Goal: Task Accomplishment & Management: Manage account settings

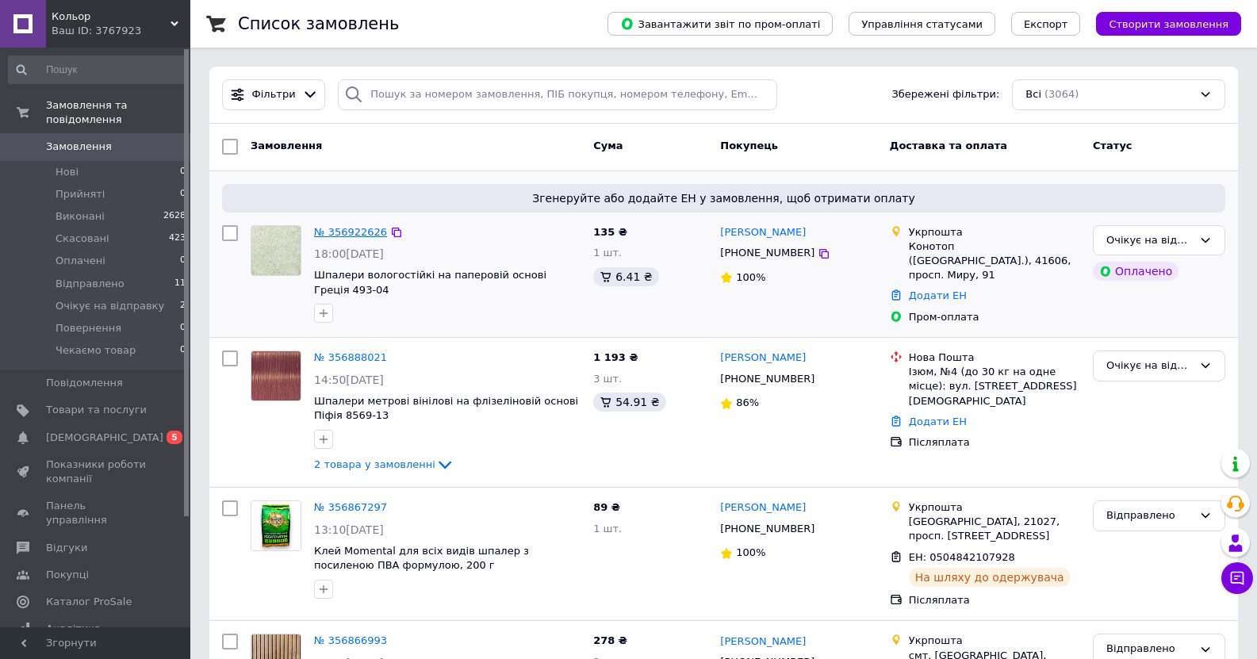
click at [356, 229] on link "№ 356922626" at bounding box center [350, 232] width 73 height 12
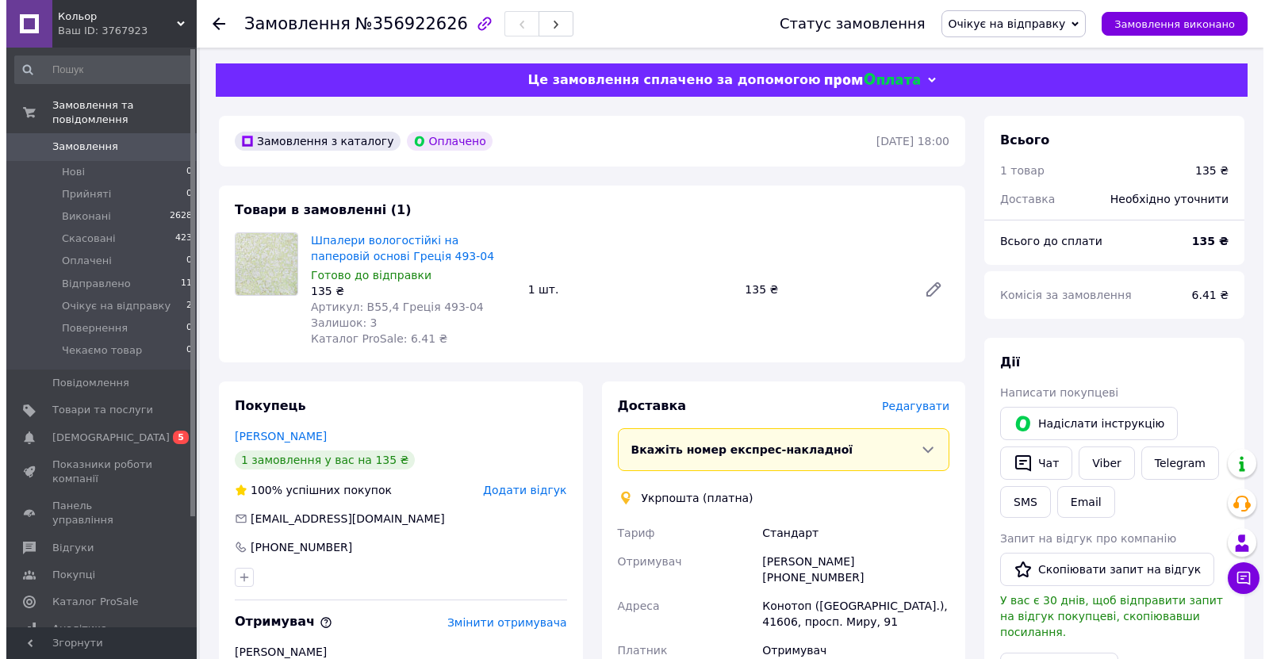
scroll to position [238, 0]
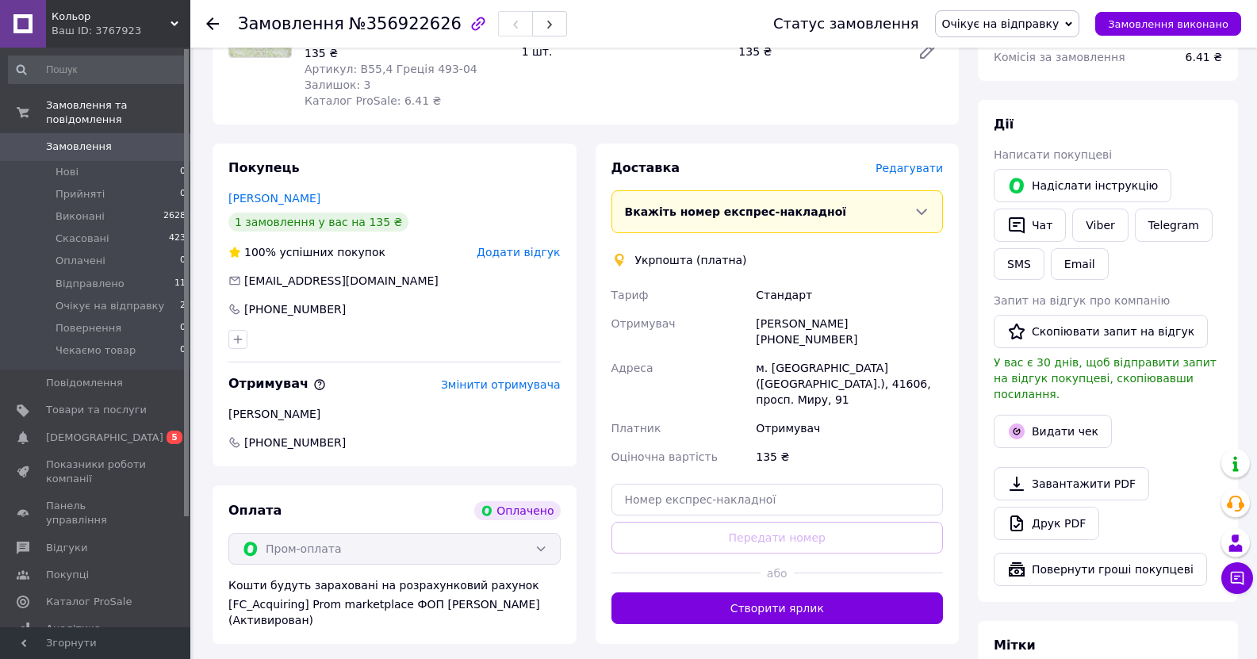
click at [910, 174] on span "Редагувати" at bounding box center [908, 168] width 67 height 13
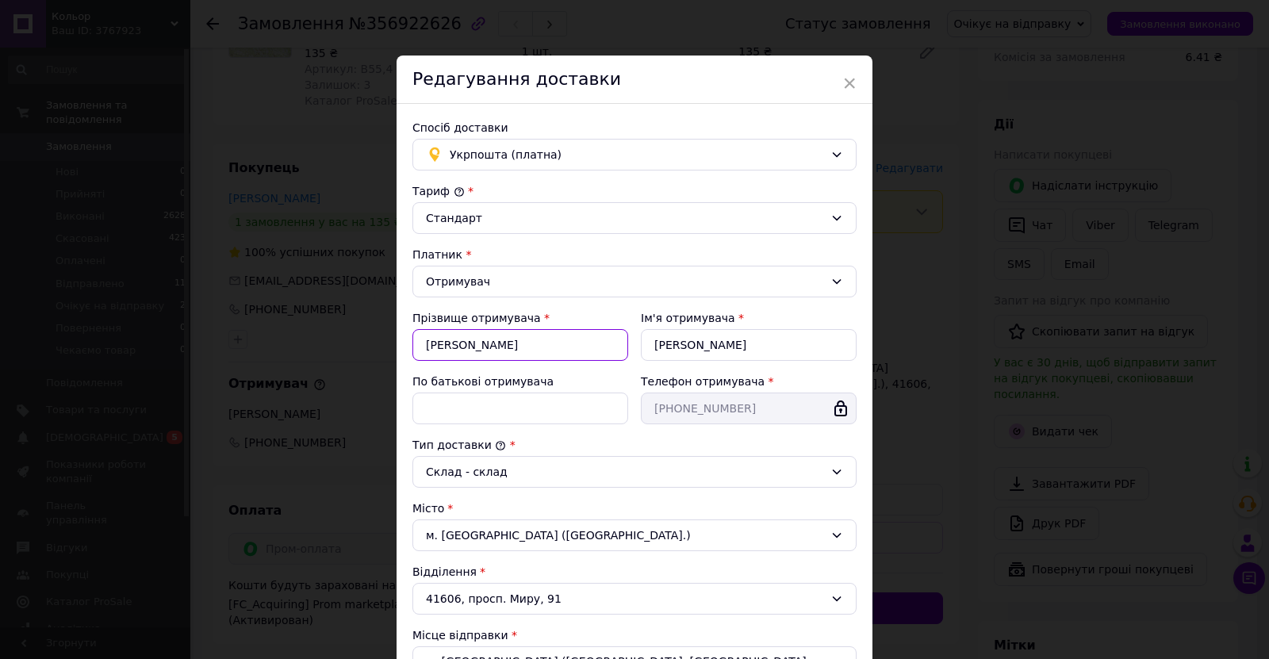
drag, startPoint x: 443, startPoint y: 346, endPoint x: 451, endPoint y: 345, distance: 8.0
click at [451, 345] on input "[PERSON_NAME]" at bounding box center [520, 345] width 216 height 32
type input "[PERSON_NAME]"
drag, startPoint x: 663, startPoint y: 350, endPoint x: 670, endPoint y: 344, distance: 9.0
click at [670, 344] on input "[PERSON_NAME]" at bounding box center [749, 345] width 216 height 32
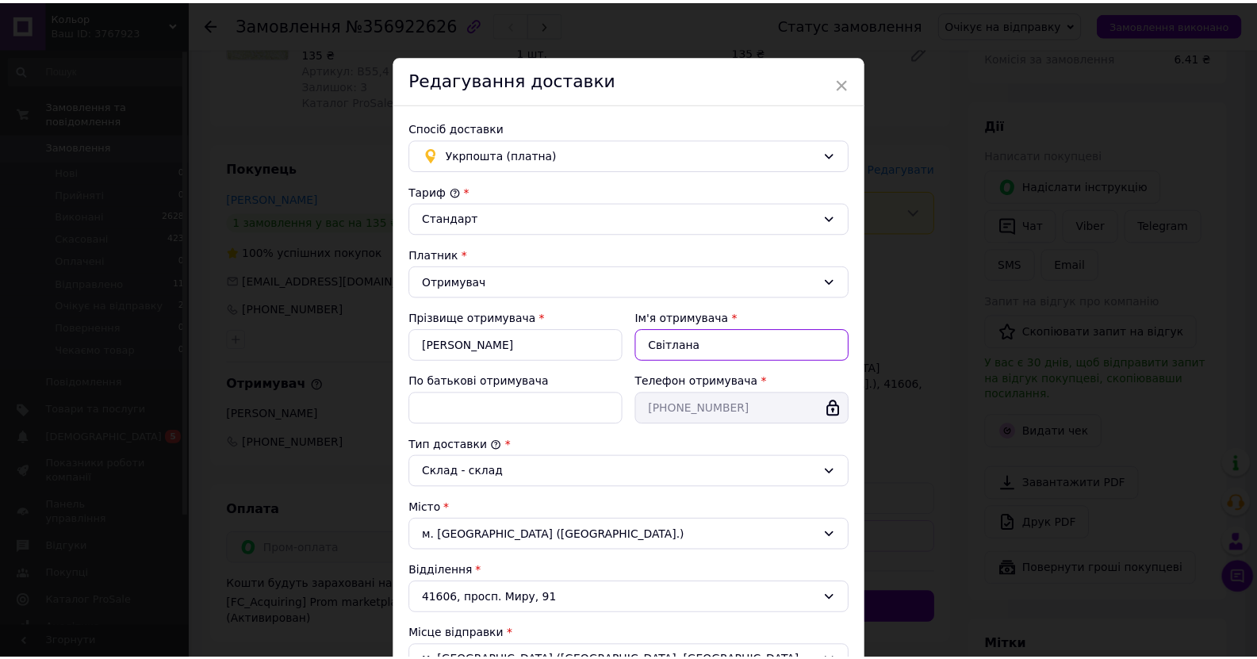
scroll to position [333, 0]
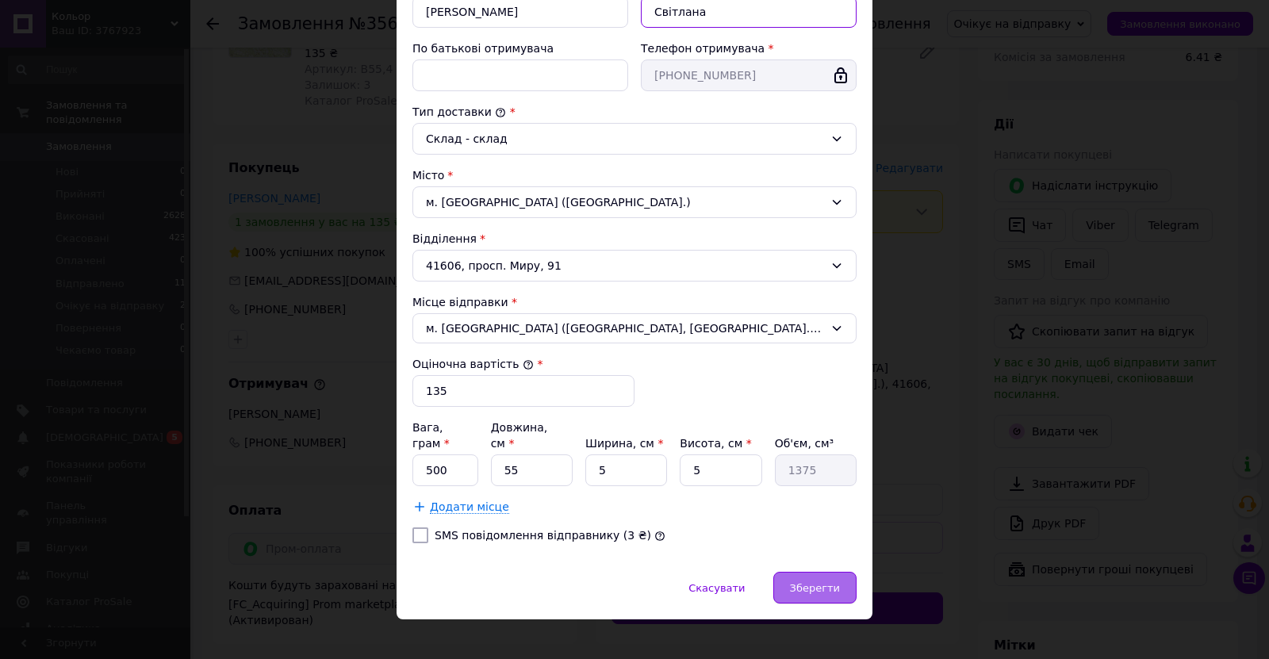
type input "Світлана"
click at [792, 572] on div "Зберегти" at bounding box center [814, 588] width 83 height 32
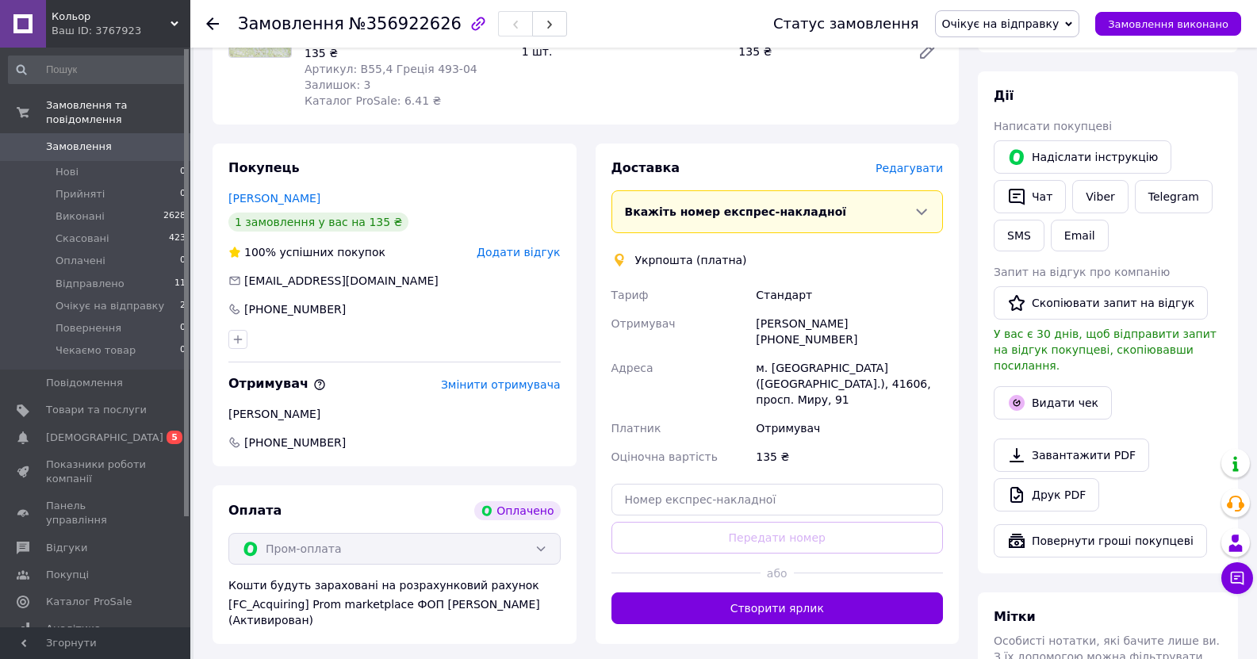
click at [267, 278] on span "[EMAIL_ADDRESS][DOMAIN_NAME]" at bounding box center [341, 280] width 194 height 13
click at [262, 282] on span "[EMAIL_ADDRESS][DOMAIN_NAME]" at bounding box center [341, 280] width 194 height 13
drag, startPoint x: 350, startPoint y: 438, endPoint x: 379, endPoint y: 416, distance: 36.8
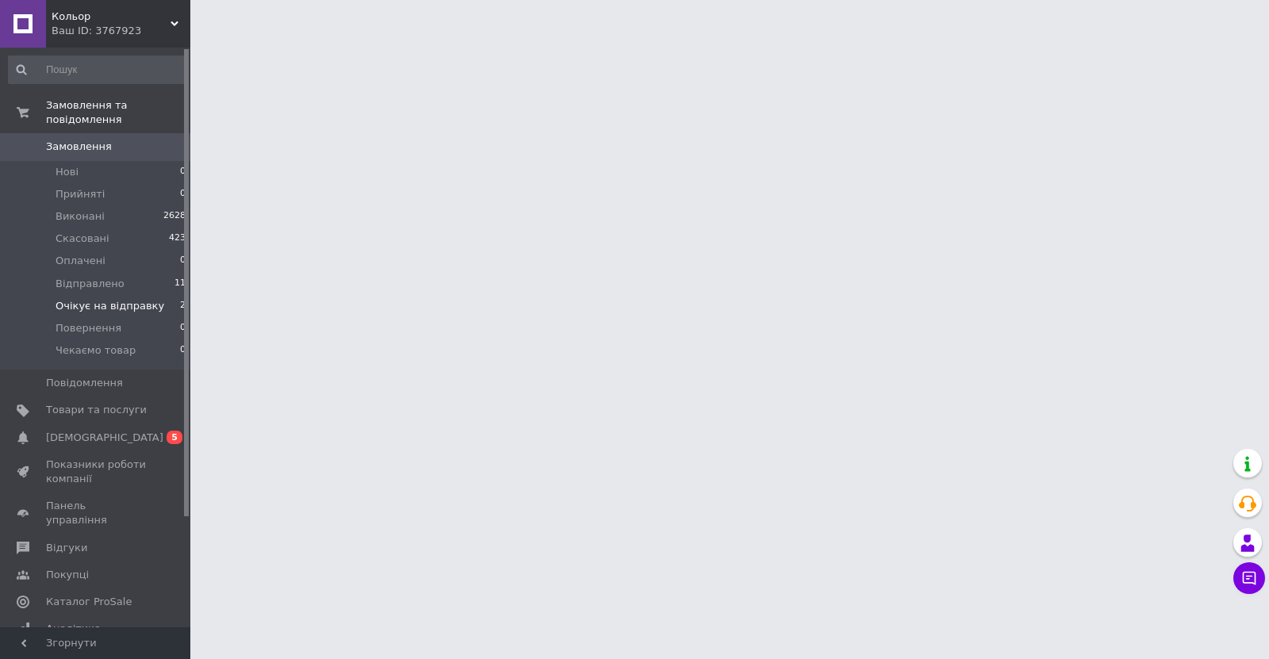
click at [65, 295] on li "Очікує на відправку 2" at bounding box center [97, 306] width 195 height 22
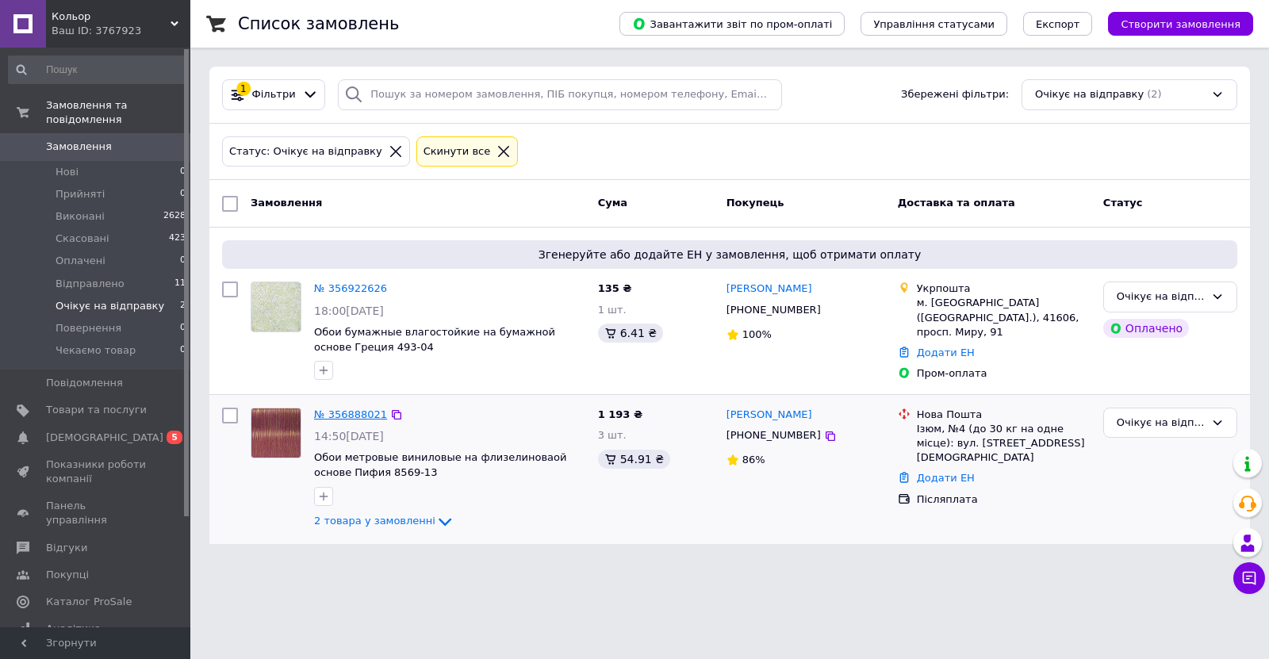
click at [342, 415] on link "№ 356888021" at bounding box center [350, 414] width 73 height 12
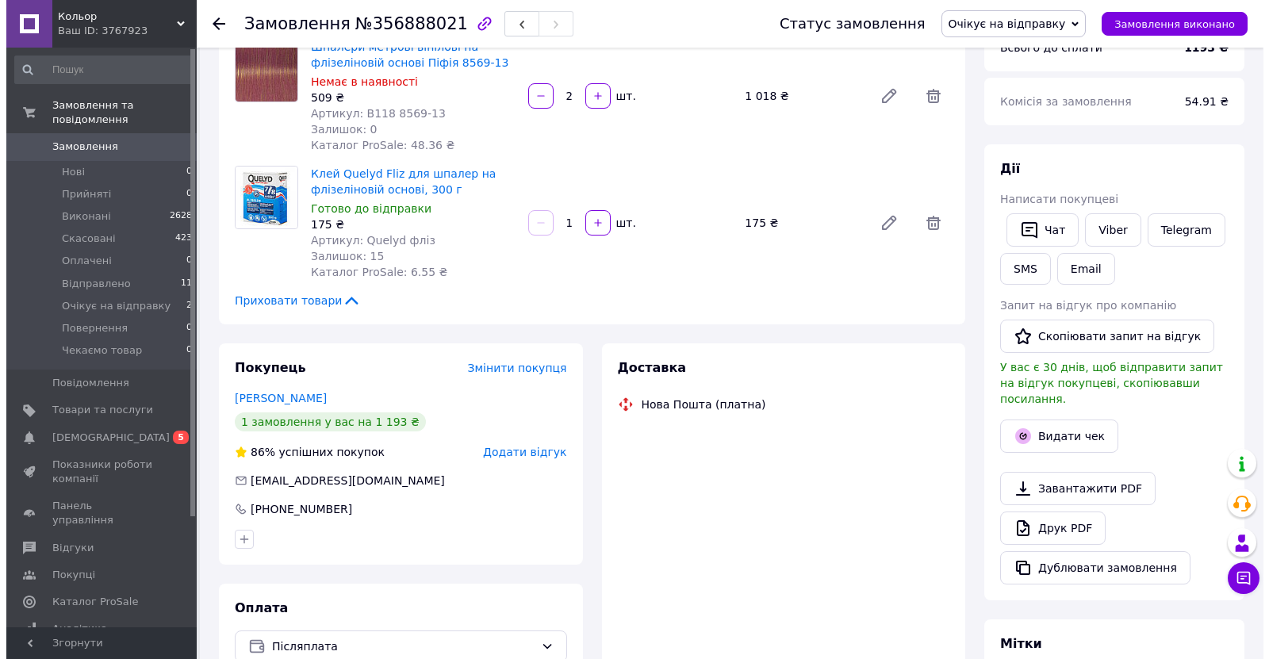
scroll to position [238, 0]
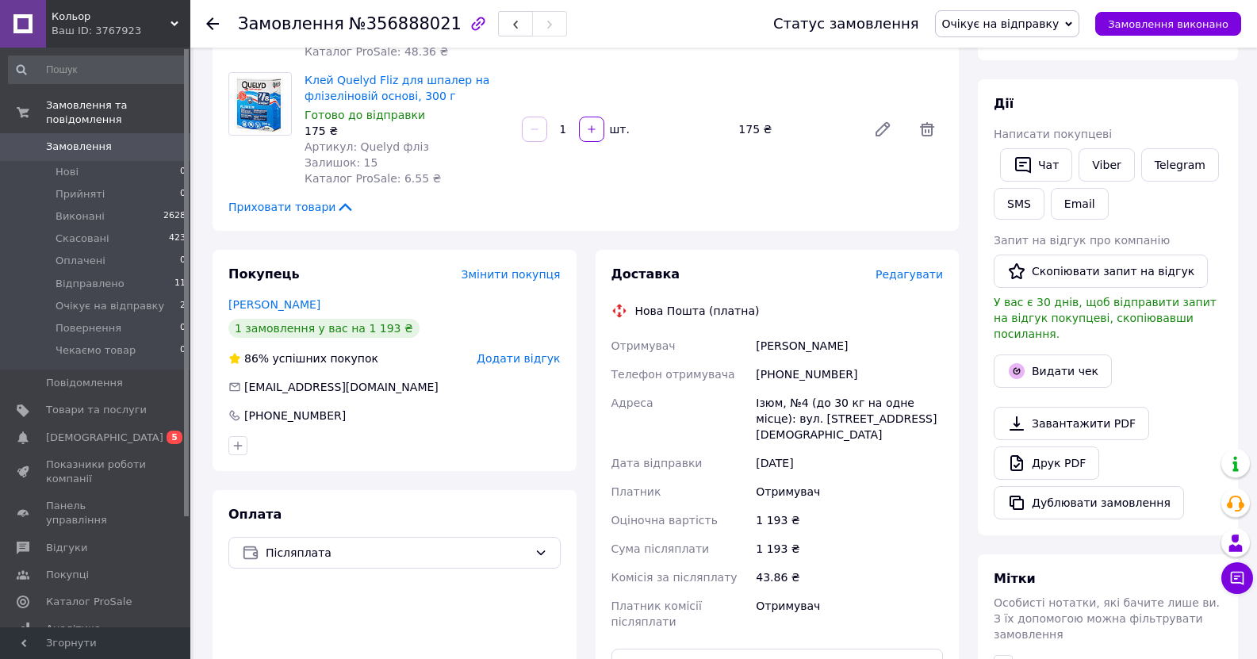
click at [909, 278] on span "Редагувати" at bounding box center [908, 274] width 67 height 13
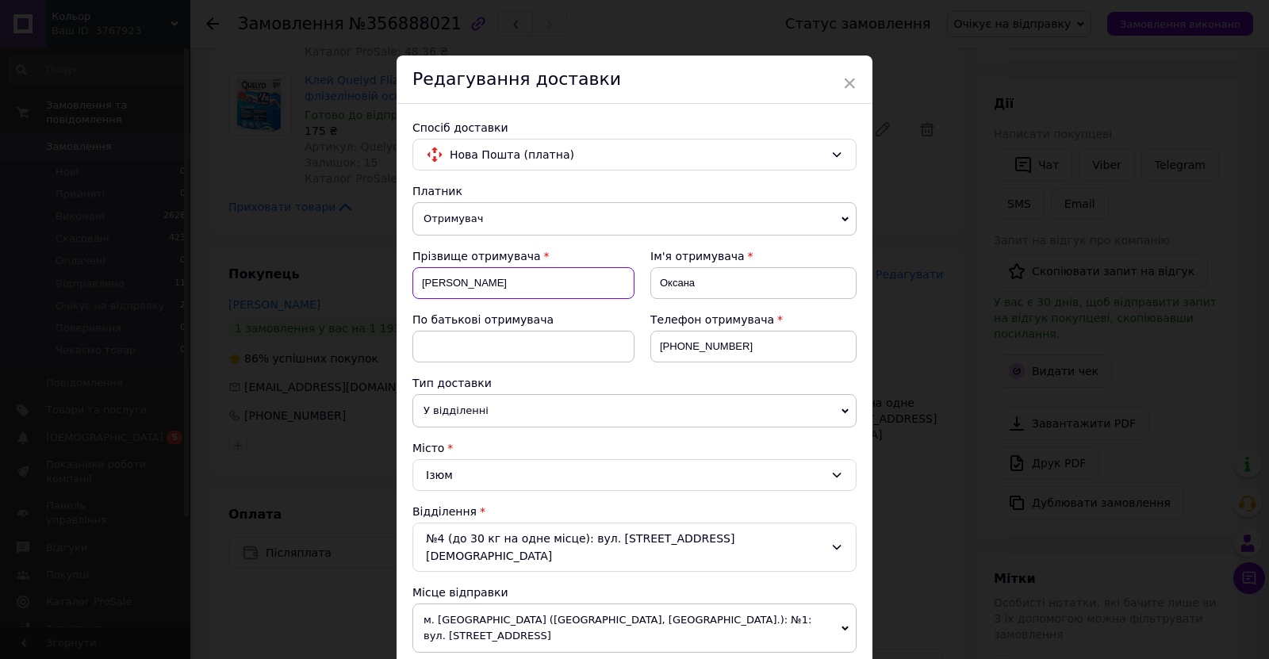
click at [466, 282] on input "[PERSON_NAME]" at bounding box center [523, 283] width 222 height 32
click at [514, 282] on input "[PERSON_NAME]" at bounding box center [523, 283] width 222 height 32
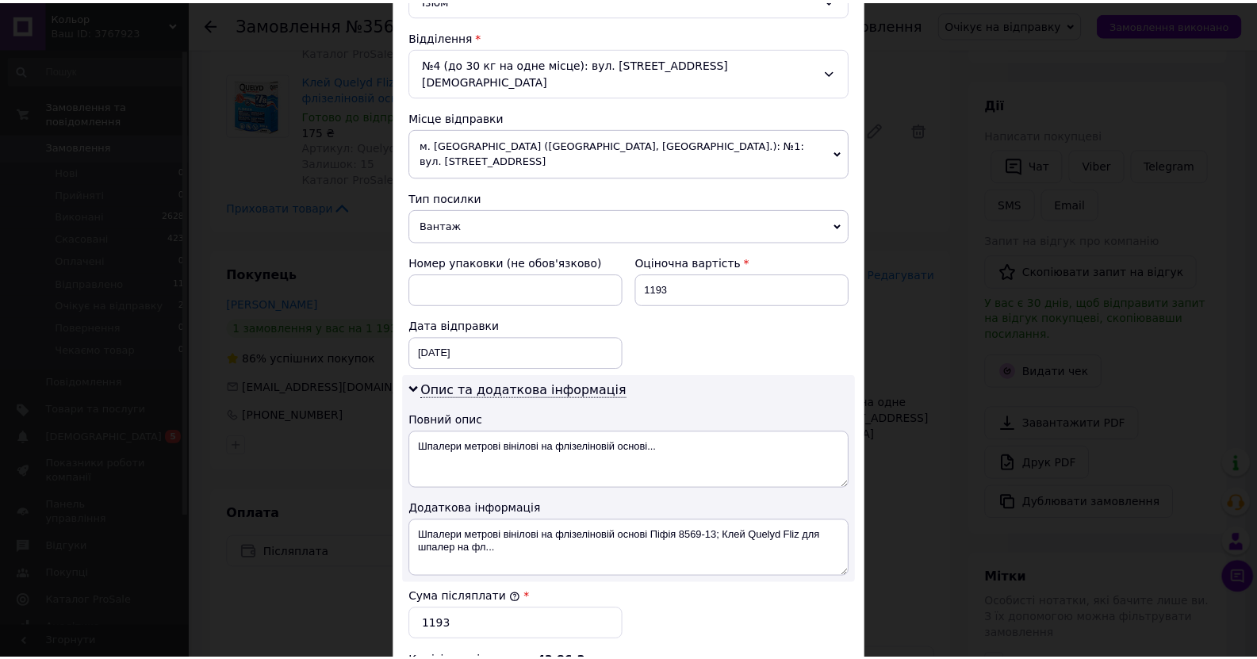
scroll to position [729, 0]
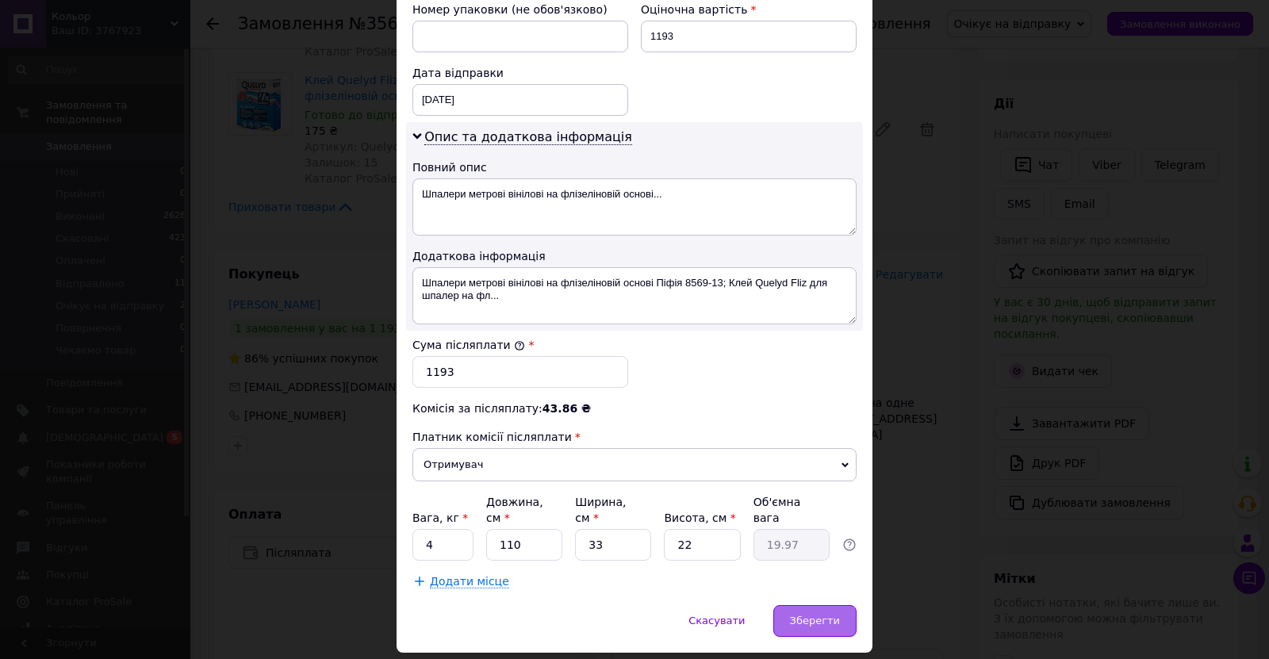
type input "Могилевська"
click at [806, 615] on span "Зберегти" at bounding box center [815, 621] width 50 height 12
